Goal: Contribute content

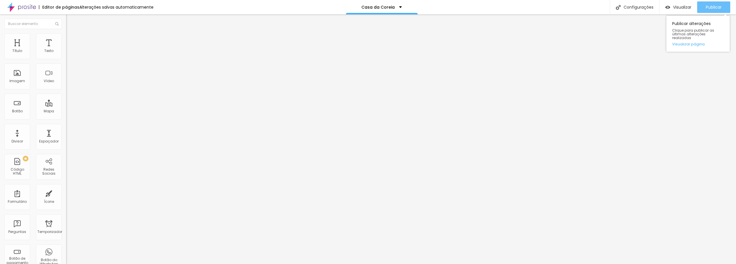
click at [710, 6] on font "Publicar" at bounding box center [714, 7] width 16 height 6
click at [100, 264] on div at bounding box center [368, 268] width 736 height 0
click at [713, 6] on font "Publicar" at bounding box center [714, 7] width 16 height 6
click at [705, 7] on button "Publicar" at bounding box center [713, 7] width 33 height 12
